Goal: Information Seeking & Learning: Compare options

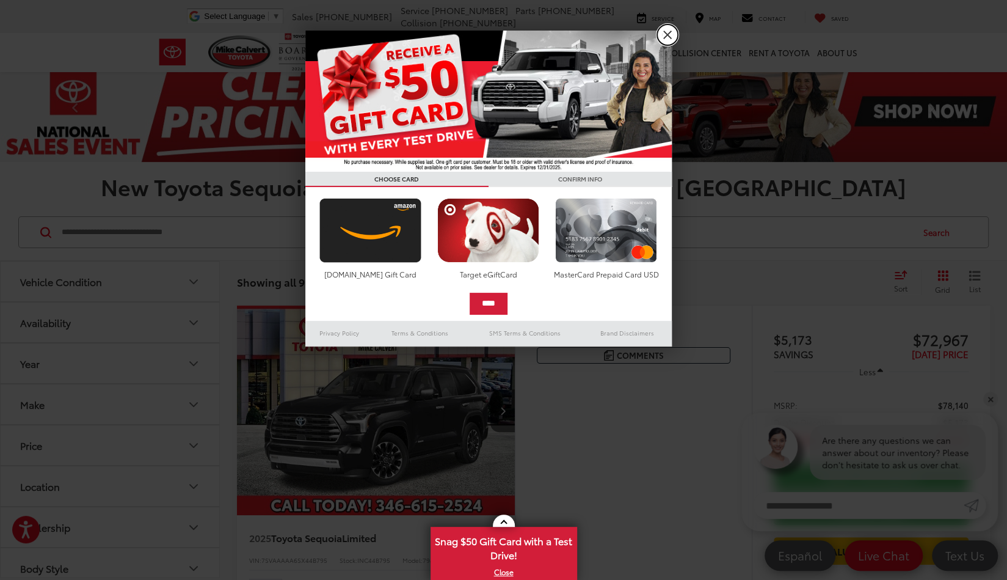
click at [667, 34] on link "X" at bounding box center [667, 34] width 21 height 21
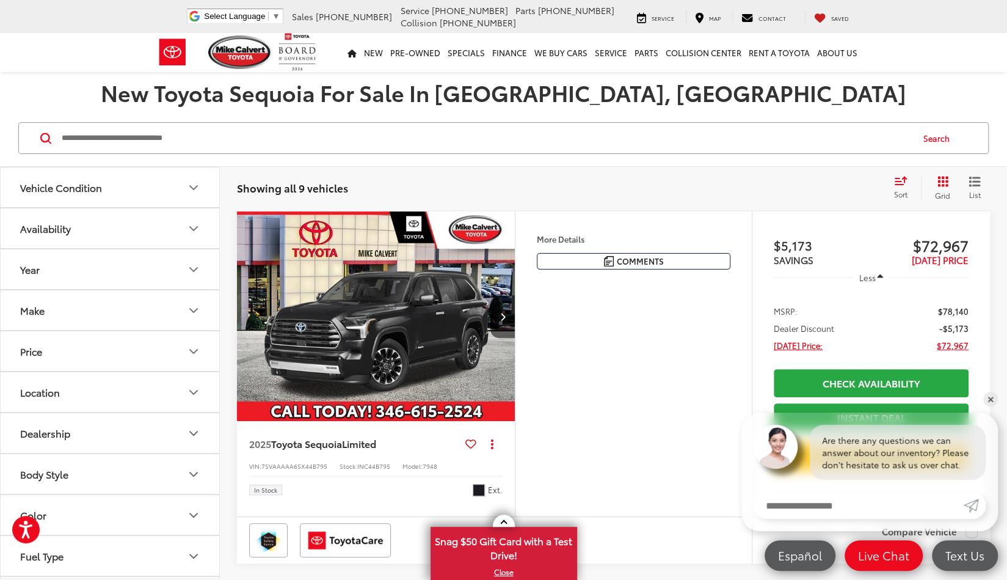
scroll to position [95, 0]
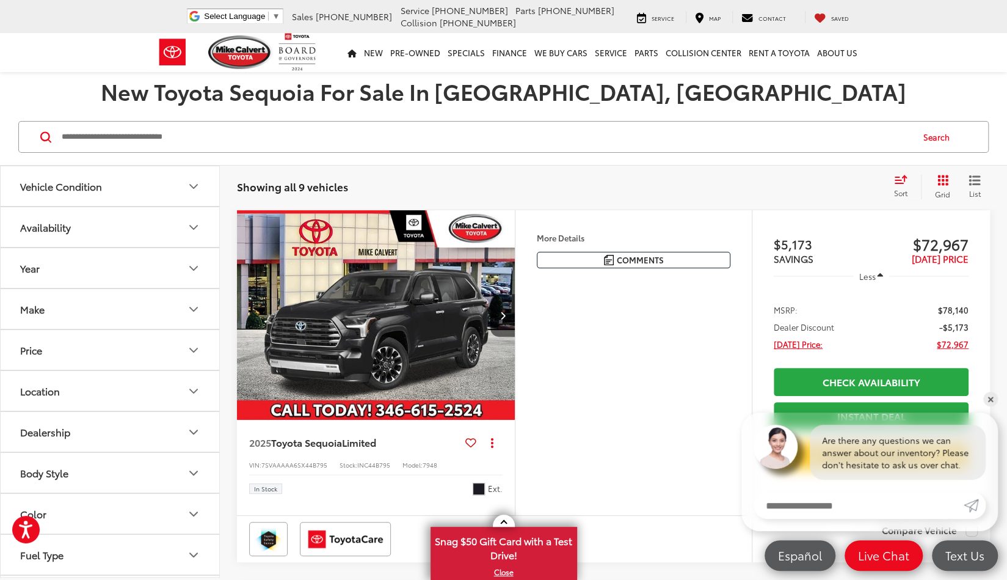
click at [896, 180] on icon "Select sort value" at bounding box center [901, 179] width 11 height 7
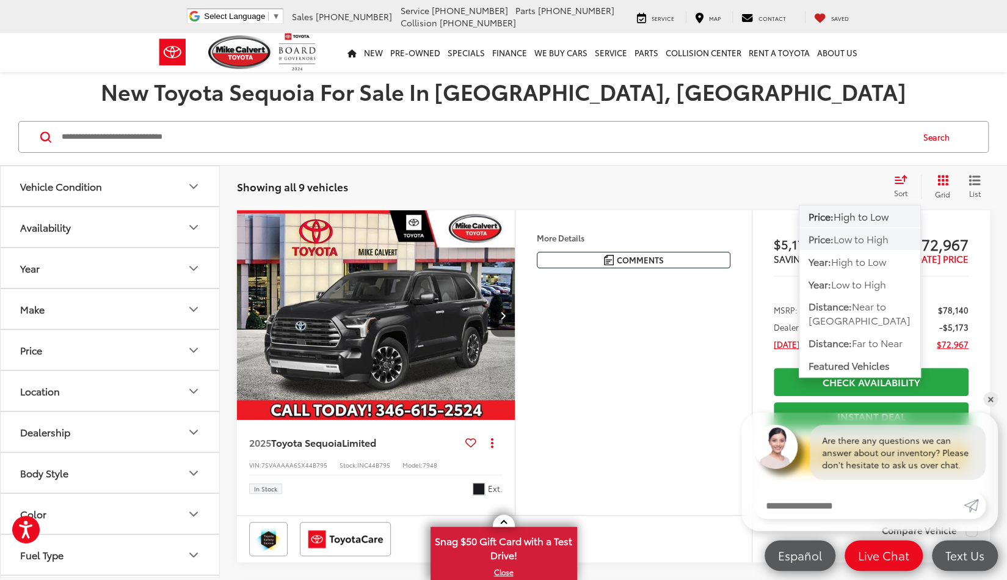
click at [862, 236] on span "Low to High" at bounding box center [861, 239] width 55 height 14
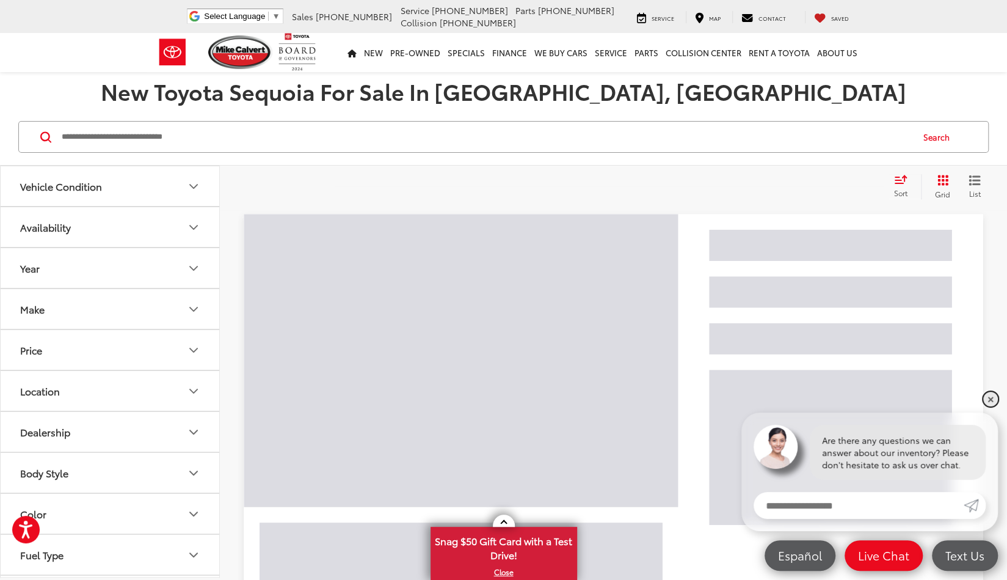
click at [992, 396] on link "✕" at bounding box center [991, 399] width 15 height 15
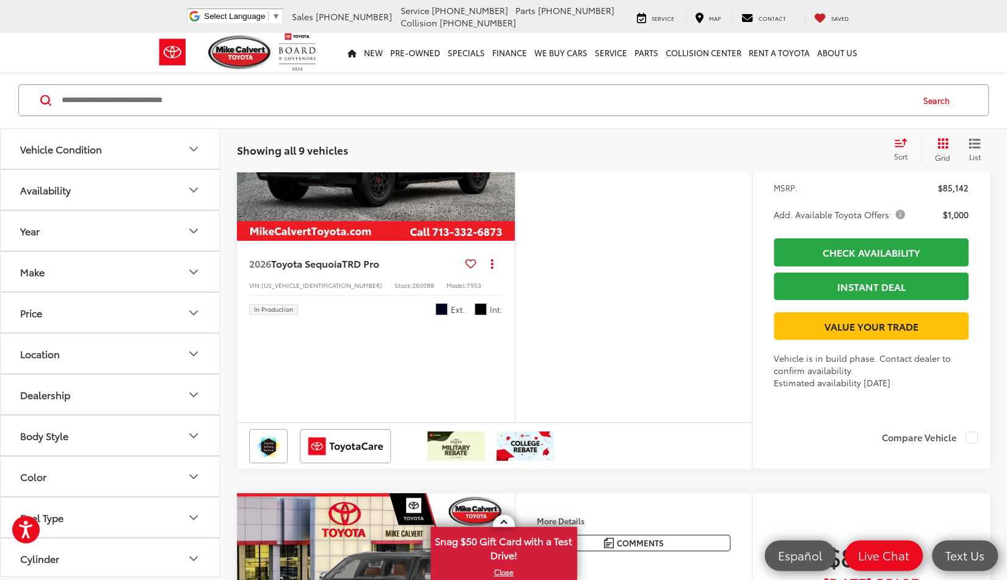
scroll to position [2597, 0]
